Goal: Task Accomplishment & Management: Manage account settings

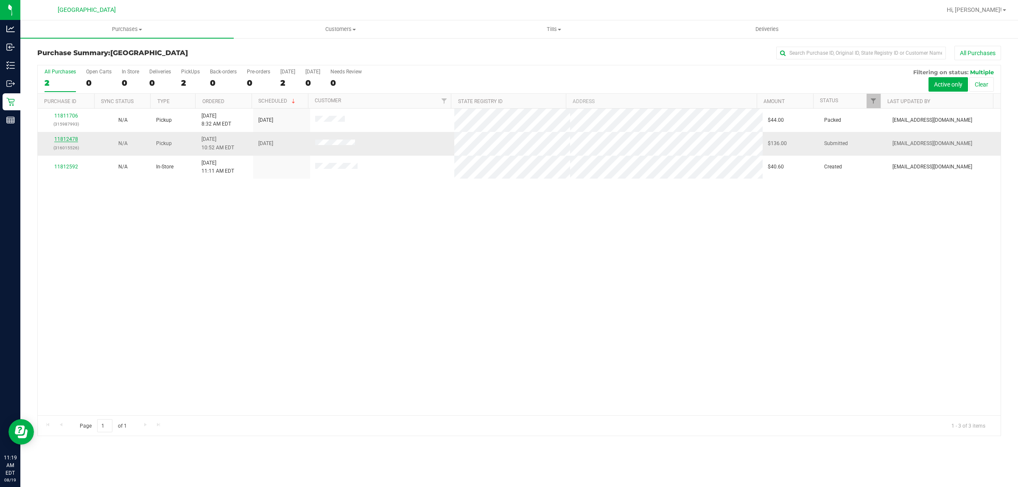
click at [59, 140] on link "11812478" at bounding box center [66, 139] width 24 height 6
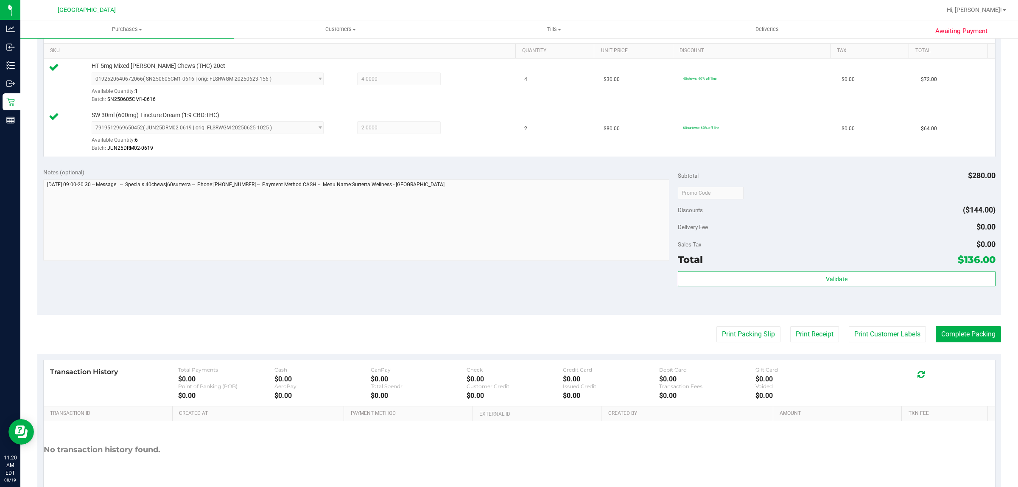
scroll to position [255, 0]
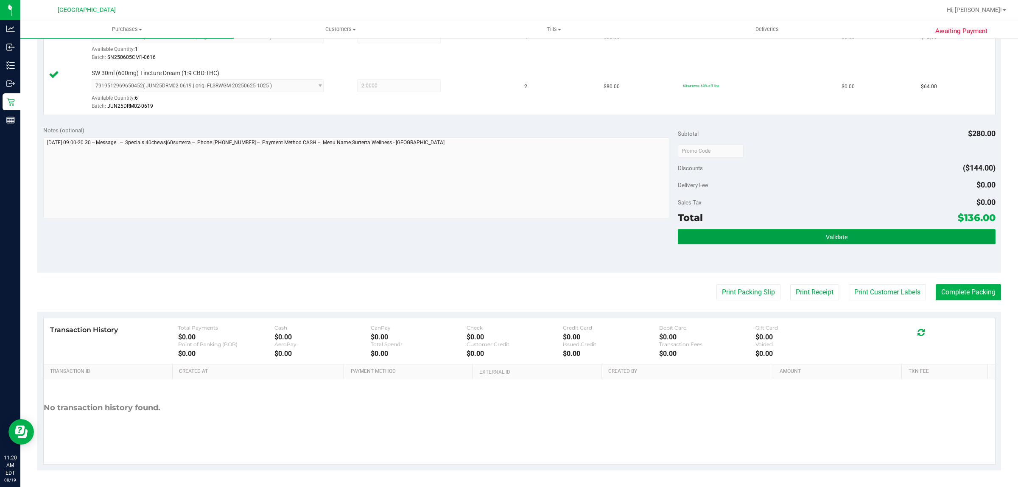
click at [815, 242] on button "Validate" at bounding box center [836, 236] width 317 height 15
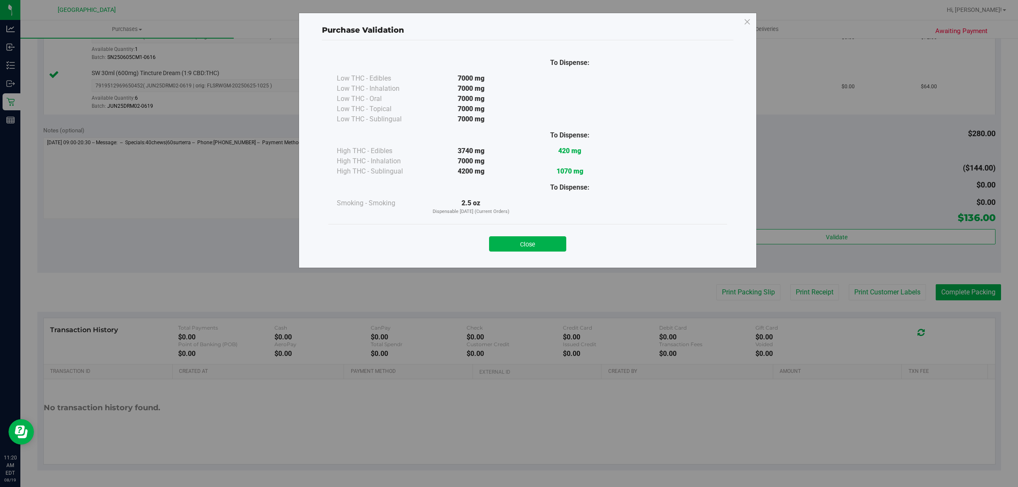
click at [528, 245] on button "Close" at bounding box center [527, 243] width 77 height 15
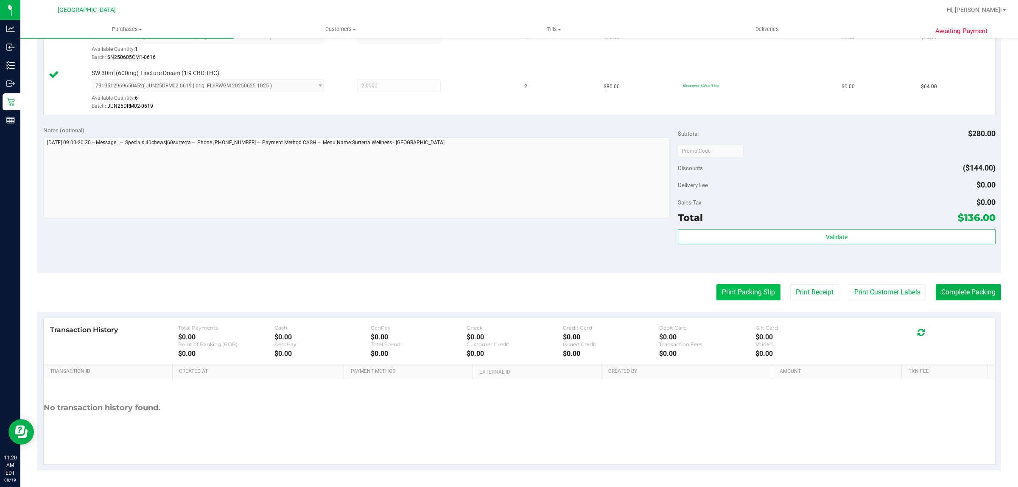
click at [728, 293] on button "Print Packing Slip" at bounding box center [749, 292] width 64 height 16
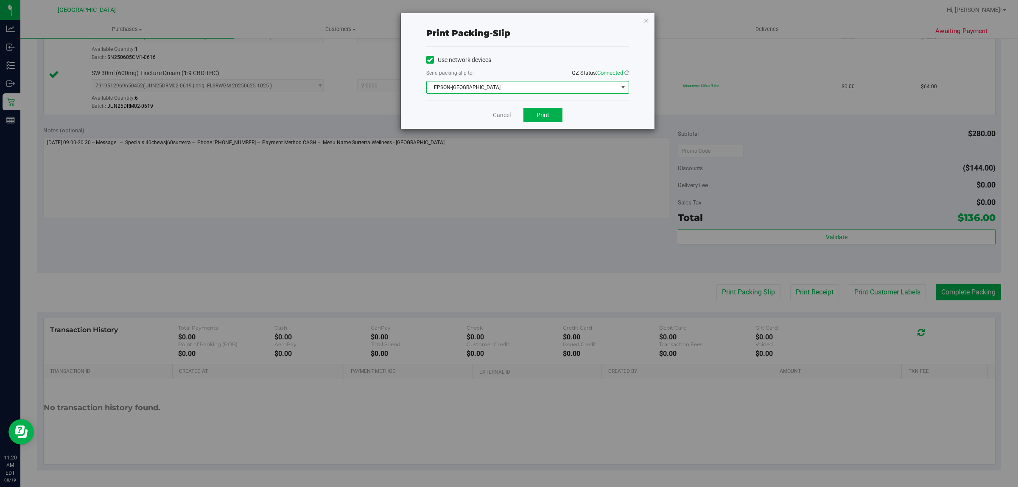
click at [525, 88] on span "EPSON-[GEOGRAPHIC_DATA]" at bounding box center [522, 87] width 191 height 12
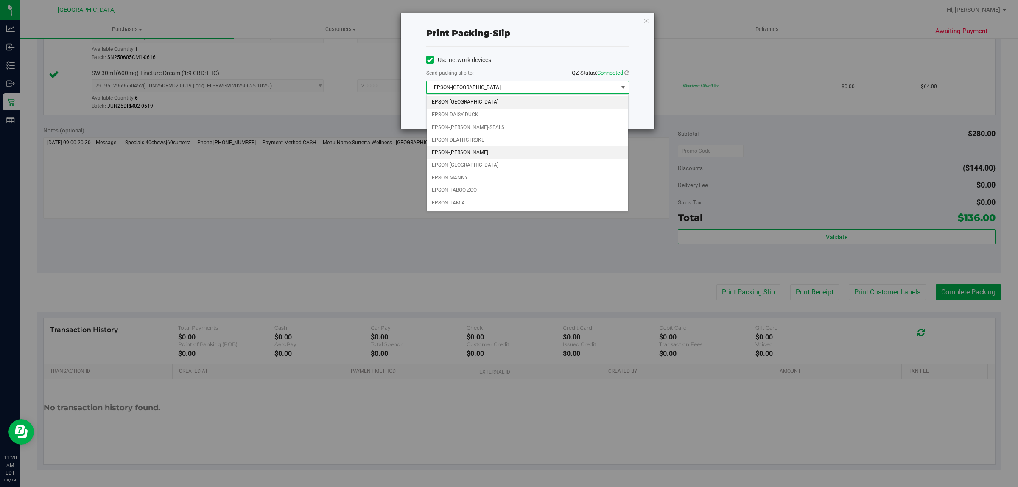
click at [480, 151] on li "EPSON-[PERSON_NAME]" at bounding box center [528, 152] width 202 height 13
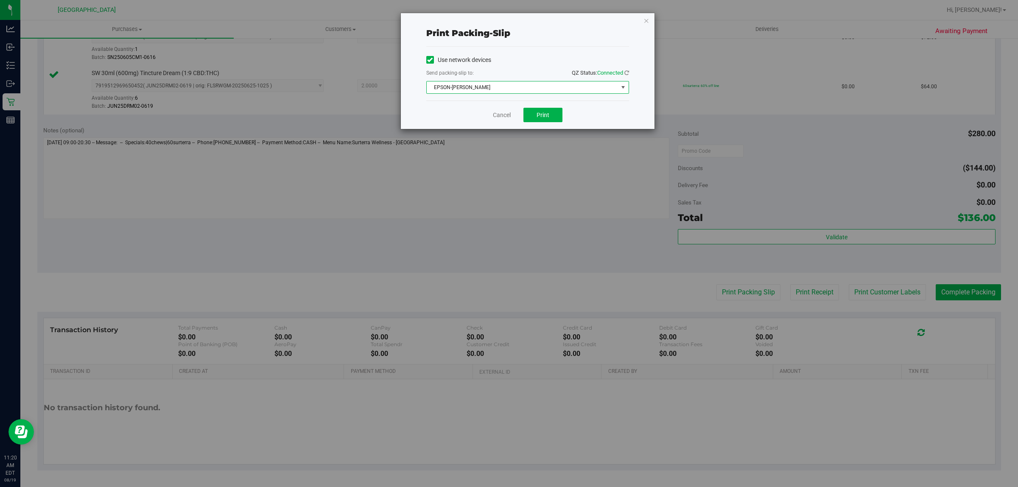
click at [514, 84] on span "EPSON-[PERSON_NAME]" at bounding box center [522, 87] width 191 height 12
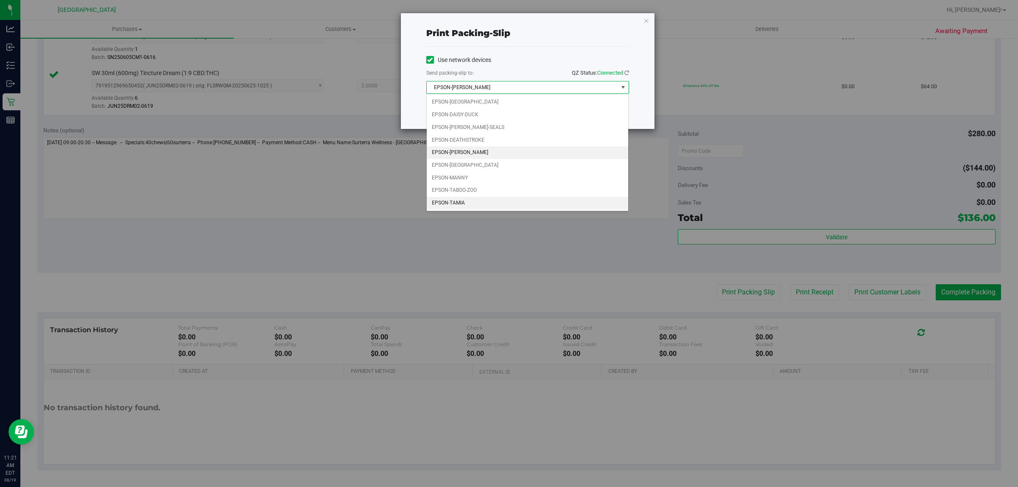
click at [468, 202] on li "EPSON-TAMIA" at bounding box center [528, 203] width 202 height 13
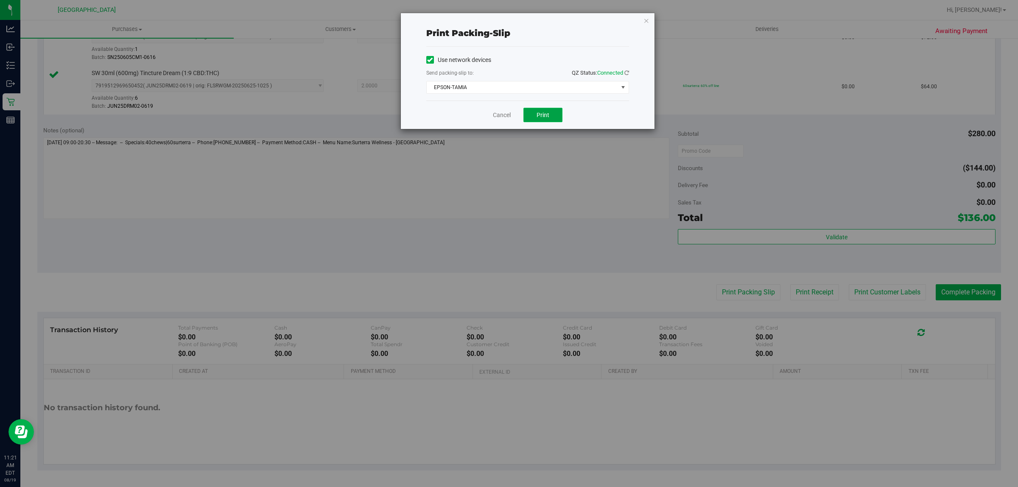
click at [547, 111] on button "Print" at bounding box center [543, 115] width 39 height 14
click at [650, 20] on div "Print packing-slip Use network devices Send packing-slip to: QZ Status: Connect…" at bounding box center [528, 71] width 254 height 116
click at [649, 17] on icon "button" at bounding box center [647, 20] width 6 height 10
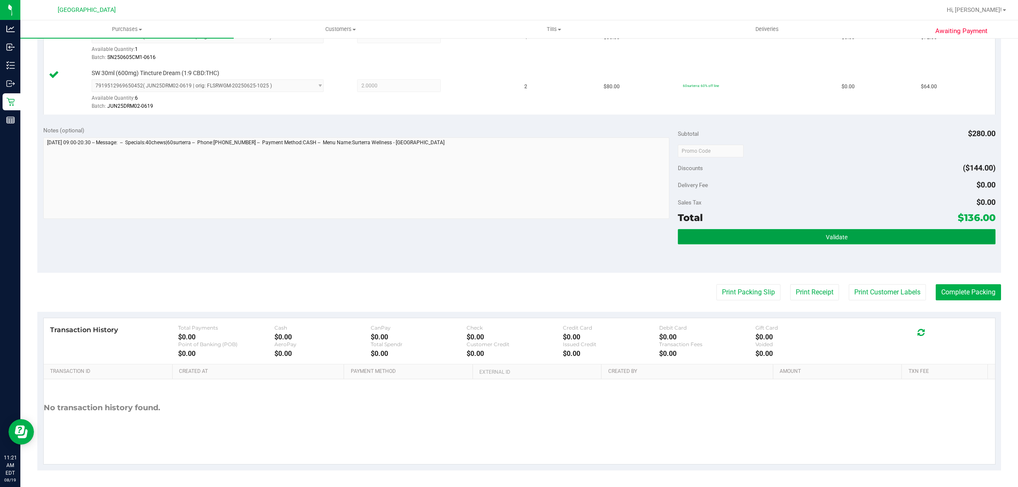
click at [854, 234] on button "Validate" at bounding box center [836, 236] width 317 height 15
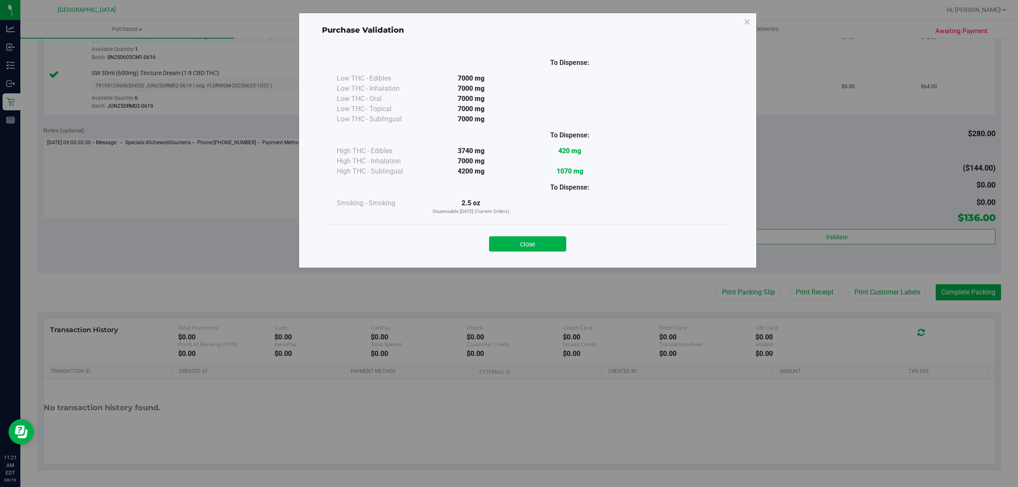
click at [516, 252] on div "Close" at bounding box center [527, 241] width 399 height 34
click at [527, 246] on button "Close" at bounding box center [527, 243] width 77 height 15
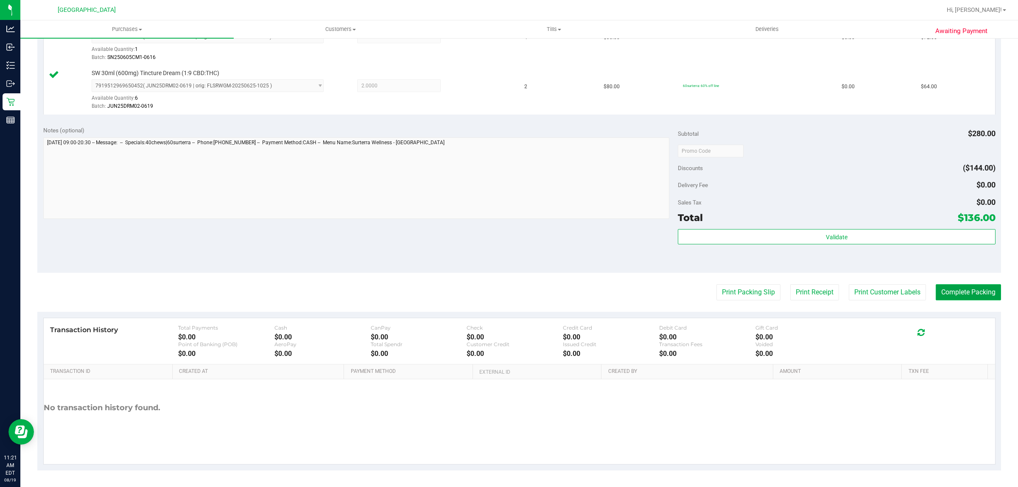
click at [955, 295] on button "Complete Packing" at bounding box center [968, 292] width 65 height 16
